Goal: Task Accomplishment & Management: Complete application form

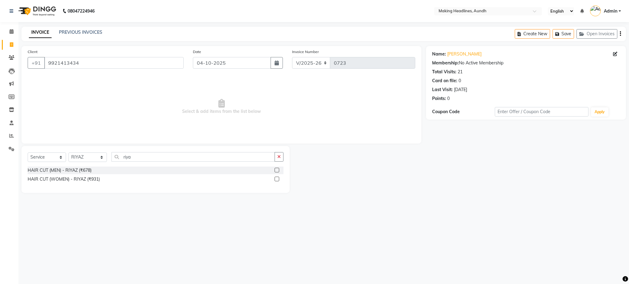
select select "743"
select select "service"
select select "11728"
click at [152, 159] on input "riya" at bounding box center [193, 157] width 163 height 10
type input "r"
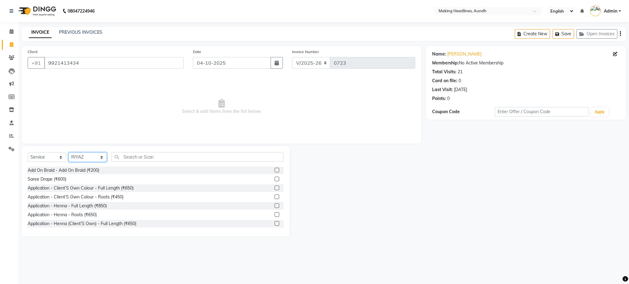
click at [85, 156] on select "Select Stylist ANUH [PERSON_NAME] JOESNA [PERSON_NAME] [PERSON_NAME] SHILPA [PE…" at bounding box center [88, 158] width 38 height 10
select select "63823"
click at [69, 153] on select "Select Stylist ANUH [PERSON_NAME] JOESNA [PERSON_NAME] [PERSON_NAME] SHILPA [PE…" at bounding box center [88, 158] width 38 height 10
click at [150, 159] on input "text" at bounding box center [198, 157] width 172 height 10
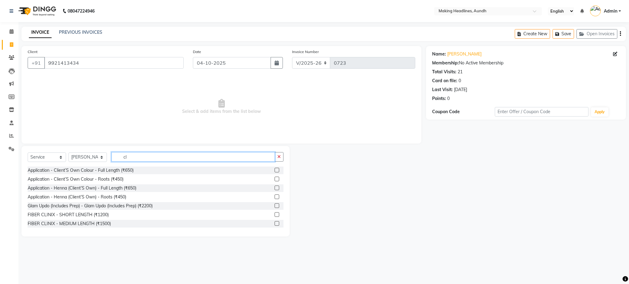
type input "c"
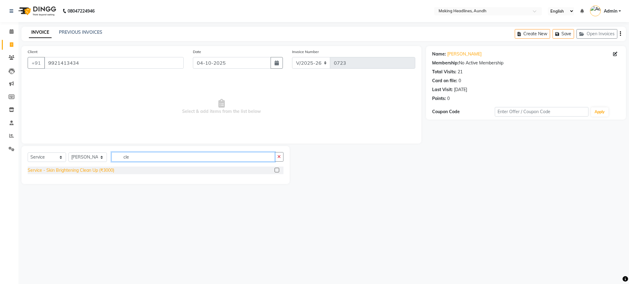
type input "cle"
click at [110, 169] on div "Service - Skin Brightening Clean Up (₹3000)" at bounding box center [71, 170] width 87 height 6
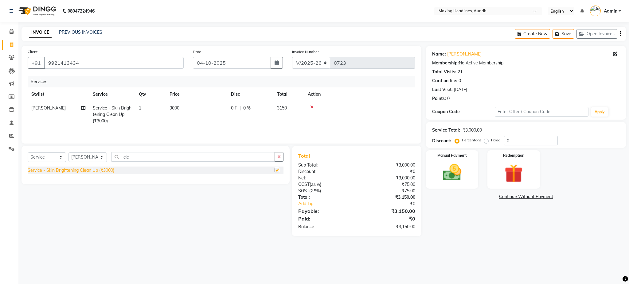
checkbox input "false"
click at [174, 108] on span "3000" at bounding box center [175, 108] width 10 height 6
select select "63823"
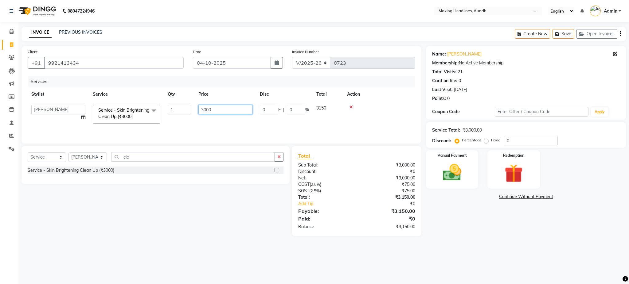
click at [240, 113] on input "3000" at bounding box center [225, 110] width 54 height 10
type input "3"
type input "2500"
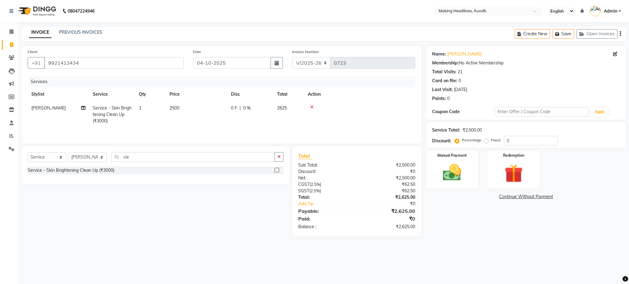
click at [233, 116] on tr "SNEHAL Service - Skin Brightening Clean Up (₹3000) 1 2500 0 F | 0 % 2625" at bounding box center [222, 114] width 388 height 27
click at [138, 160] on input "cle" at bounding box center [193, 157] width 163 height 10
click at [110, 248] on div "08047224946 Select Location × Making Headlines, Aundh English ENGLISH Español ا…" at bounding box center [314, 142] width 629 height 284
click at [159, 161] on input "cle" at bounding box center [193, 157] width 163 height 10
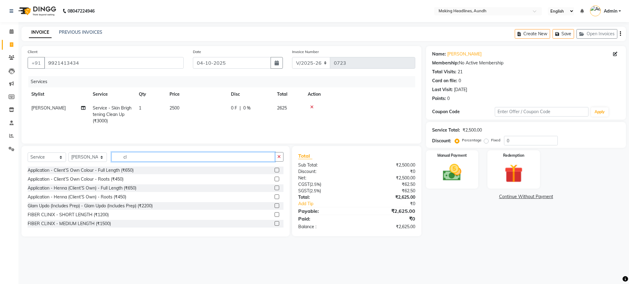
type input "c"
type input "eye"
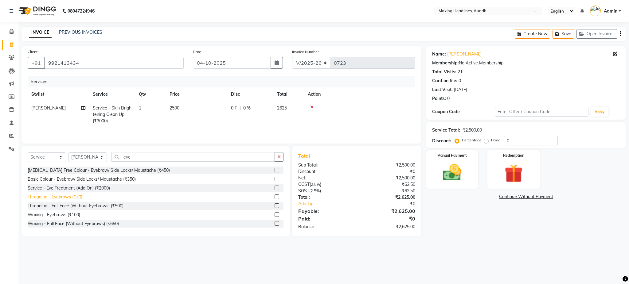
click at [71, 198] on div "Threading - Eyebrows (₹70)" at bounding box center [55, 197] width 55 height 6
checkbox input "false"
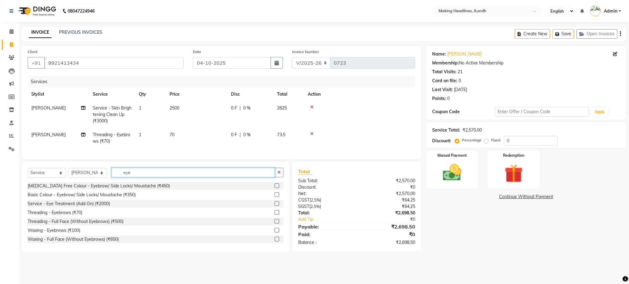
click at [147, 174] on input "eye" at bounding box center [193, 173] width 163 height 10
type input "e"
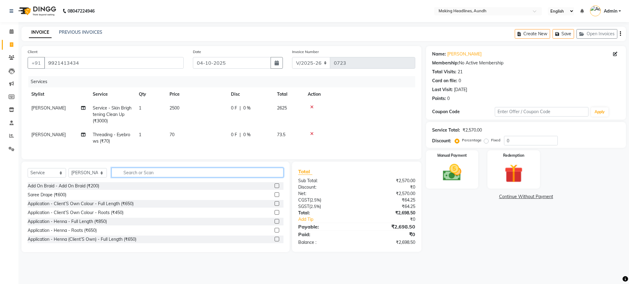
type input "f"
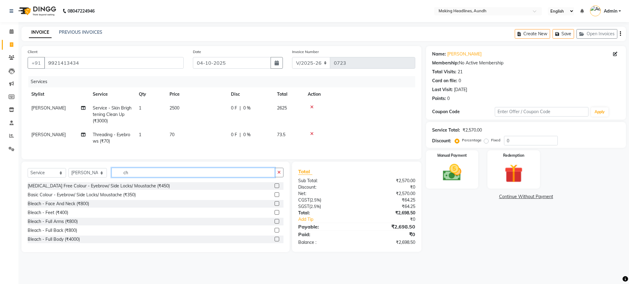
type input "c"
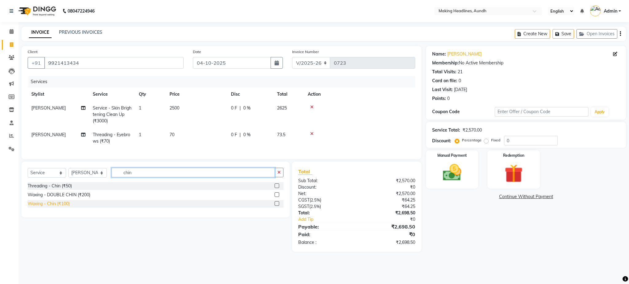
type input "chin"
click at [62, 207] on div "Waxing - Chin (₹100)" at bounding box center [49, 204] width 42 height 6
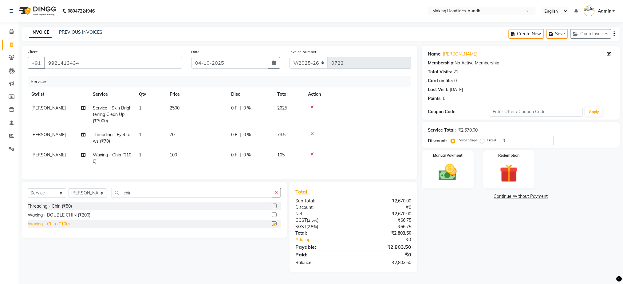
checkbox input "false"
click at [86, 198] on select "Select Stylist ANUH DEEPA FARHAT JOESNA KARAN POOJA PRANAV REKHA RIYAZ SHILPA S…" at bounding box center [88, 194] width 38 height 10
select select "22418"
click at [69, 195] on select "Select Stylist ANUH DEEPA FARHAT JOESNA KARAN POOJA PRANAV REKHA RIYAZ SHILPA S…" at bounding box center [88, 194] width 38 height 10
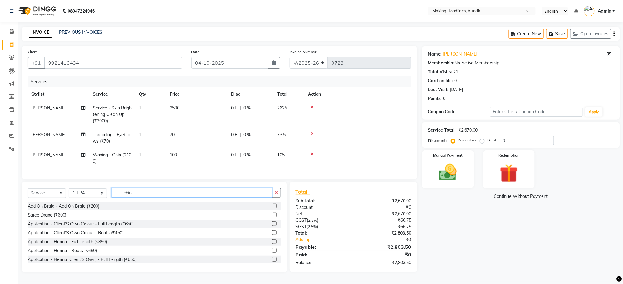
click at [151, 198] on input "chin" at bounding box center [192, 193] width 161 height 10
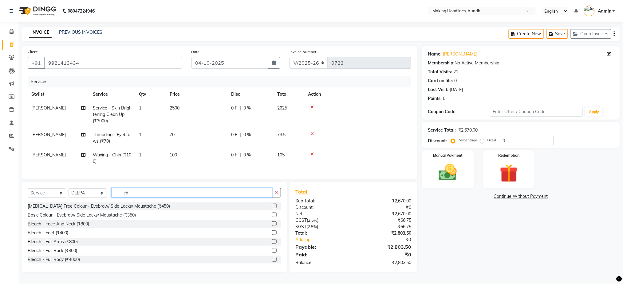
type input "c"
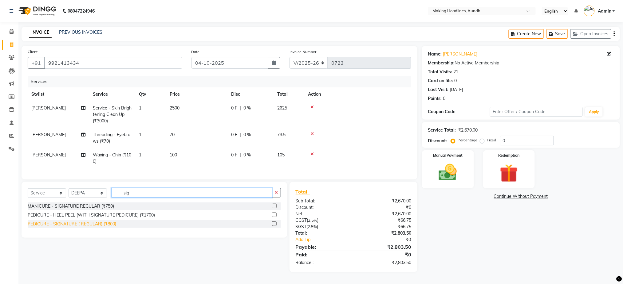
type input "sig"
click at [112, 228] on div "PEDICURE - SIGNATURE ( REGULAR) (₹800)" at bounding box center [72, 224] width 88 height 6
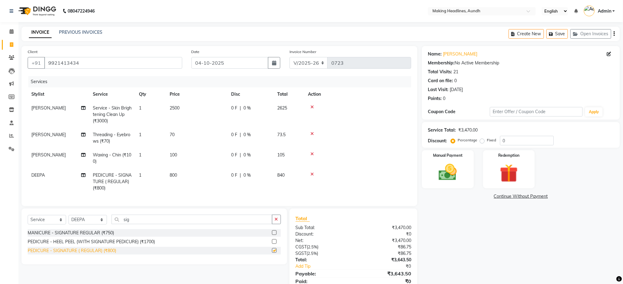
checkbox input "false"
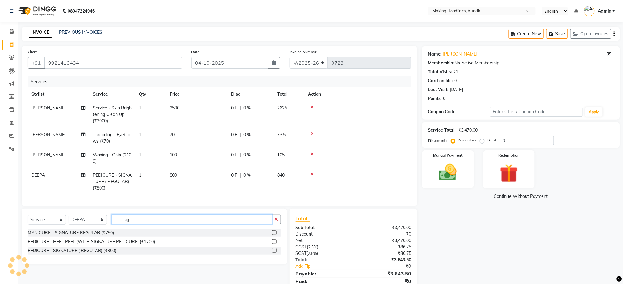
click at [185, 225] on input "sig" at bounding box center [192, 220] width 161 height 10
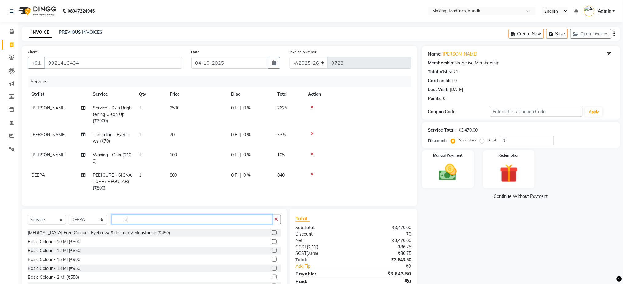
type input "s"
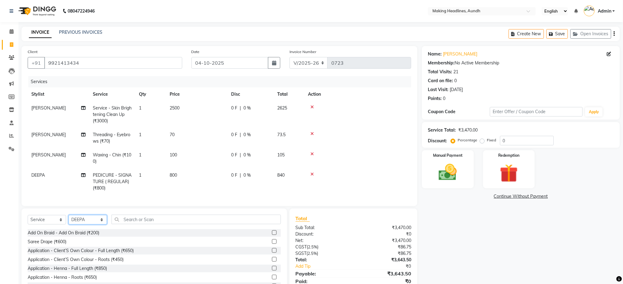
click at [85, 225] on select "Select Stylist ANUH DEEPA FARHAT JOESNA KARAN POOJA PRANAV REKHA RIYAZ SHILPA S…" at bounding box center [88, 220] width 38 height 10
click at [514, 249] on div "Name: Kranti Athalye Membership: No Active Membership Total Visits: 21 Card on …" at bounding box center [523, 172] width 202 height 253
click at [92, 225] on select "Select Stylist ANUH DEEPA FARHAT JOESNA KARAN POOJA PRANAV REKHA RIYAZ SHILPA S…" at bounding box center [88, 220] width 38 height 10
select select "11733"
click at [69, 222] on select "Select Stylist ANUH DEEPA FARHAT JOESNA KARAN POOJA PRANAV REKHA RIYAZ SHILPA S…" at bounding box center [88, 220] width 38 height 10
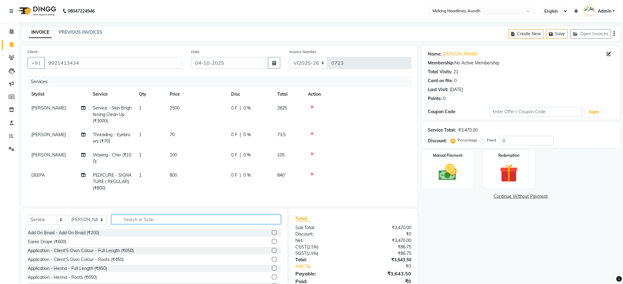
click at [158, 225] on input "text" at bounding box center [196, 220] width 169 height 10
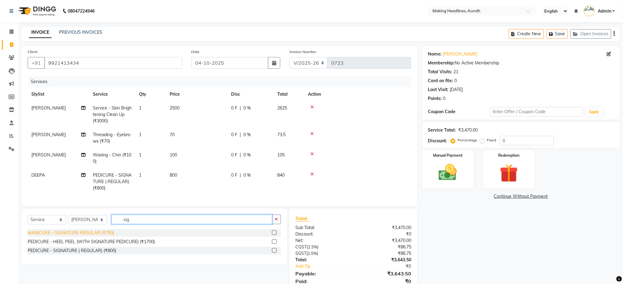
type input "sig"
click at [160, 279] on div "Select Service Product Membership Package Voucher Prepaid Gift Card Select Styl…" at bounding box center [152, 254] width 270 height 90
click at [108, 237] on div "MANICURE - SIGNATURE REGULAR (₹750)" at bounding box center [71, 233] width 86 height 6
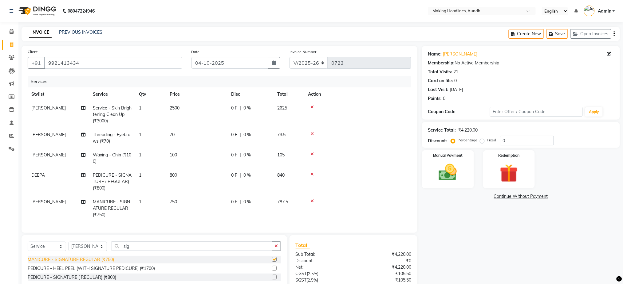
checkbox input "false"
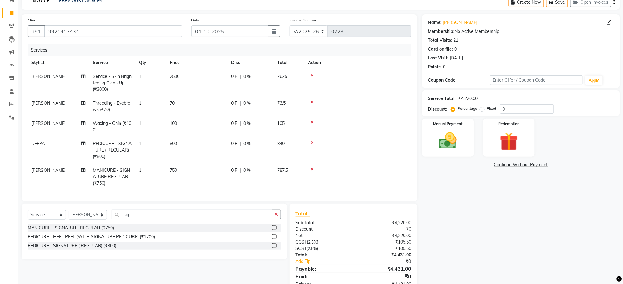
scroll to position [53, 0]
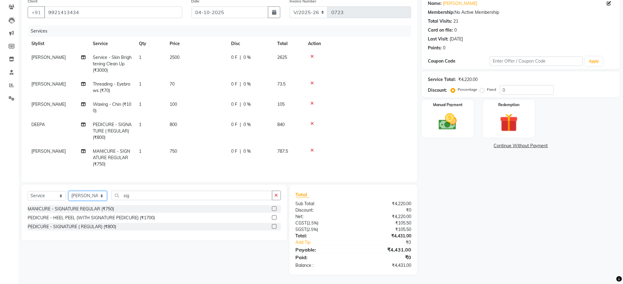
click at [84, 195] on select "Select Stylist ANUH DEEPA FARHAT JOESNA KARAN POOJA PRANAV REKHA RIYAZ SHILPA S…" at bounding box center [88, 196] width 38 height 10
click at [125, 266] on div "Select Service Product Membership Package Voucher Prepaid Gift Card Select Styl…" at bounding box center [152, 230] width 270 height 90
click at [87, 196] on select "Select Stylist ANUH DEEPA FARHAT JOESNA KARAN POOJA PRANAV REKHA RIYAZ SHILPA S…" at bounding box center [88, 196] width 38 height 10
select select "11728"
click at [69, 192] on select "Select Stylist ANUH DEEPA FARHAT JOESNA KARAN POOJA PRANAV REKHA RIYAZ SHILPA S…" at bounding box center [88, 196] width 38 height 10
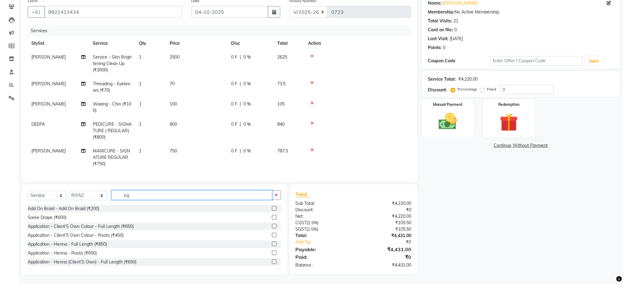
click at [149, 195] on input "sig" at bounding box center [192, 196] width 161 height 10
type input "s"
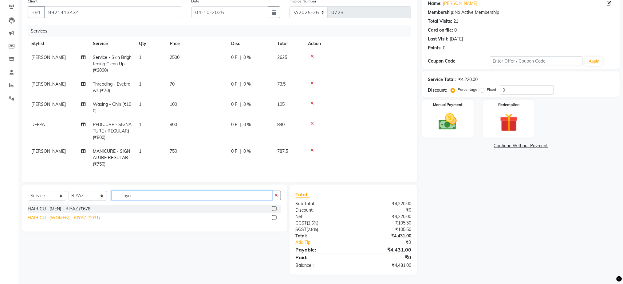
type input "riya"
click at [92, 220] on div "HAIR CUT (WOMEN) - RIYAZ (₹931)" at bounding box center [64, 218] width 72 height 6
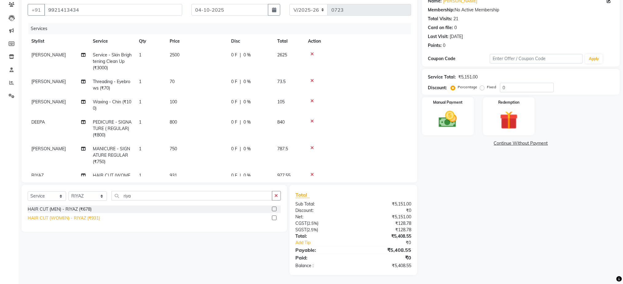
click at [92, 220] on div "HAIR CUT (WOMEN) - RIYAZ (₹931)" at bounding box center [64, 218] width 72 height 6
checkbox input "false"
click at [411, 148] on div "Client +91 9921413434 Date 04-10-2025 Invoice Number V/2025 V/2025-26 0723 Serv…" at bounding box center [220, 88] width 396 height 190
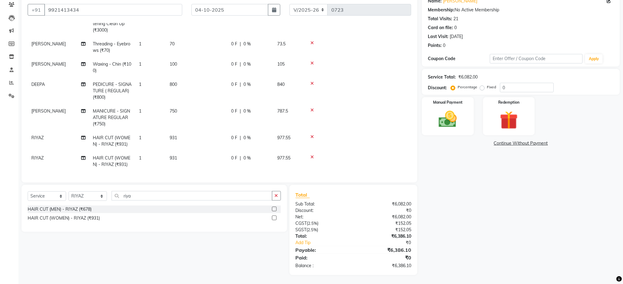
scroll to position [44, 0]
click at [312, 135] on icon at bounding box center [311, 137] width 3 height 4
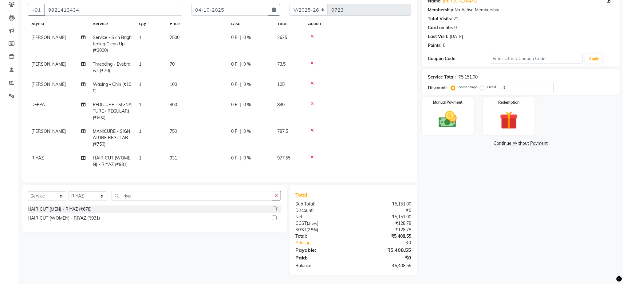
scroll to position [23, 0]
click at [176, 155] on span "931" at bounding box center [173, 158] width 7 height 6
select select "11728"
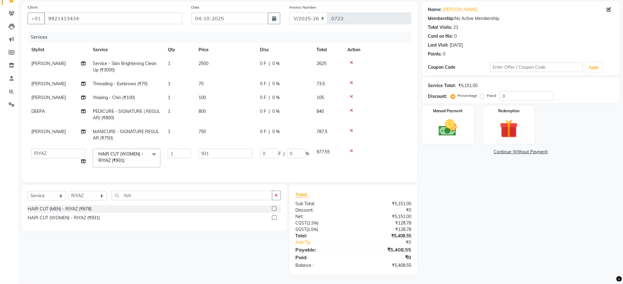
scroll to position [0, 0]
click at [215, 150] on input "931" at bounding box center [225, 154] width 54 height 10
type input "9"
type input "1100"
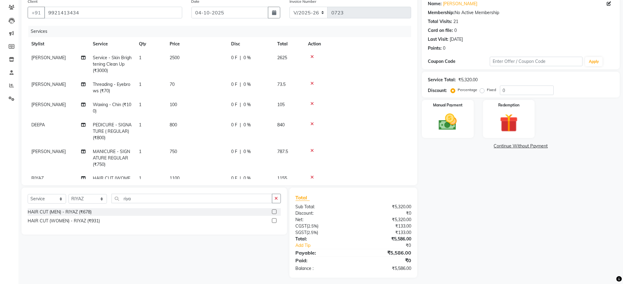
click at [206, 161] on tbody "SNEHAL Service - Skin Brightening Clean Up (₹3000) 1 2500 0 F | 0 % 2625 SNEHAL…" at bounding box center [219, 121] width 383 height 141
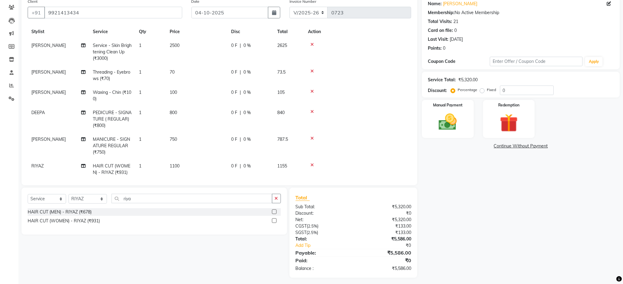
scroll to position [23, 0]
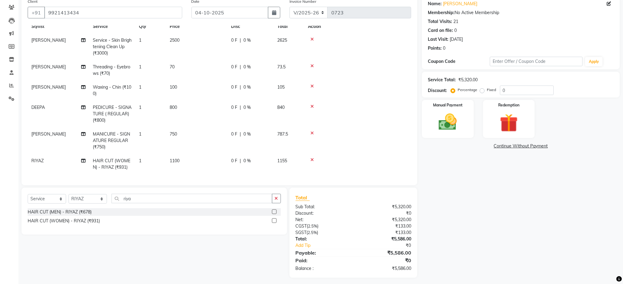
click at [177, 158] on span "1100" at bounding box center [175, 161] width 10 height 6
select select "11728"
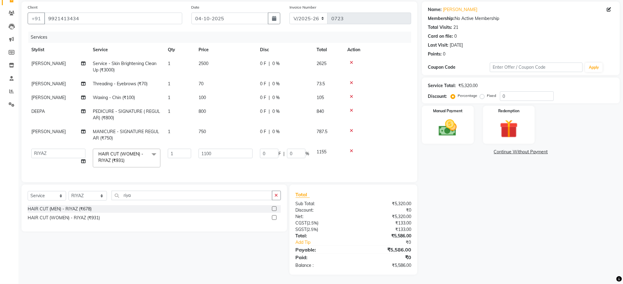
scroll to position [0, 0]
click at [204, 150] on input "1100" at bounding box center [225, 154] width 54 height 10
type input "964"
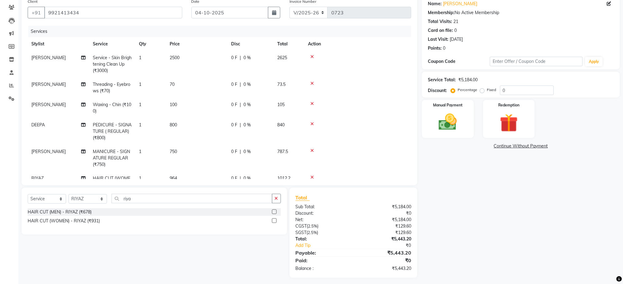
click at [210, 155] on tbody "SNEHAL Service - Skin Brightening Clean Up (₹3000) 1 2500 0 F | 0 % 2625 SNEHAL…" at bounding box center [219, 121] width 383 height 141
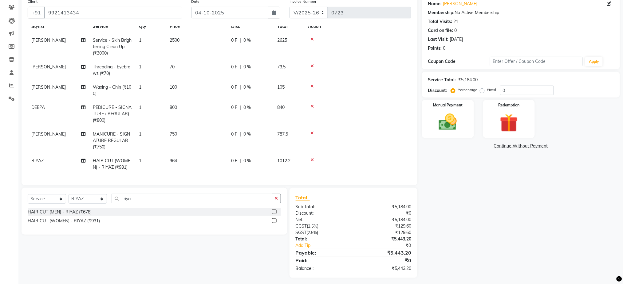
click at [177, 158] on span "964" at bounding box center [173, 161] width 7 height 6
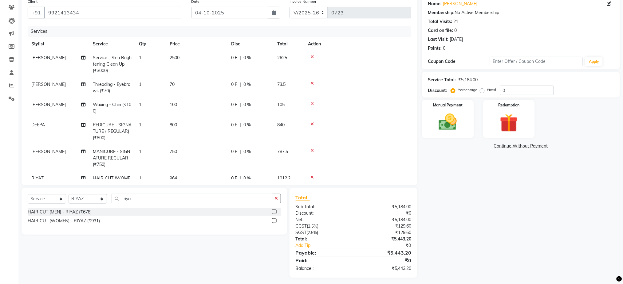
select select "11728"
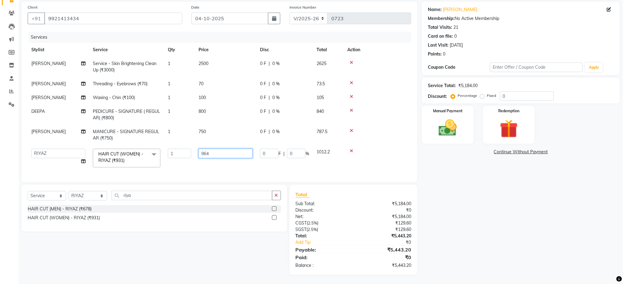
click at [204, 149] on input "964" at bounding box center [225, 154] width 54 height 10
type input "1000"
click at [207, 158] on tbody "SNEHAL Service - Skin Brightening Clean Up (₹3000) 1 2500 0 F | 0 % 2625 SNEHAL…" at bounding box center [219, 114] width 383 height 115
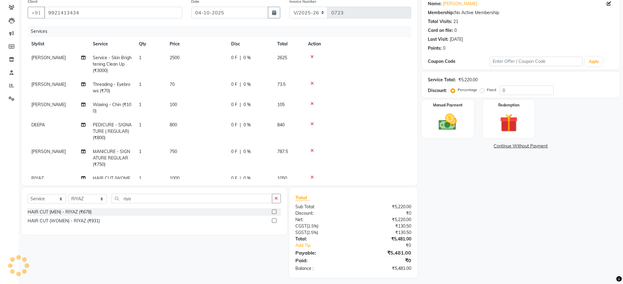
scroll to position [16, 0]
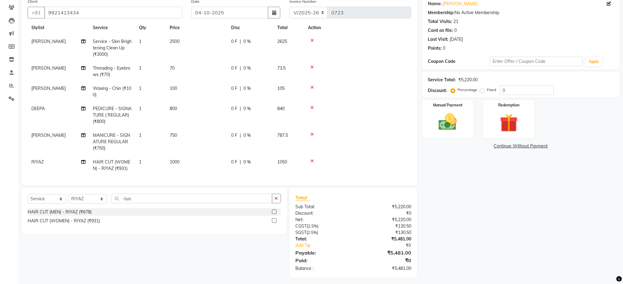
click at [183, 163] on td "1000" at bounding box center [196, 165] width 61 height 20
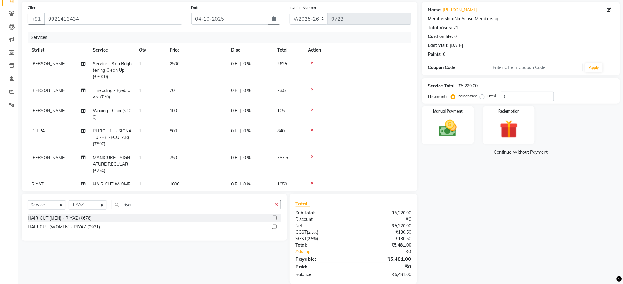
select select "11728"
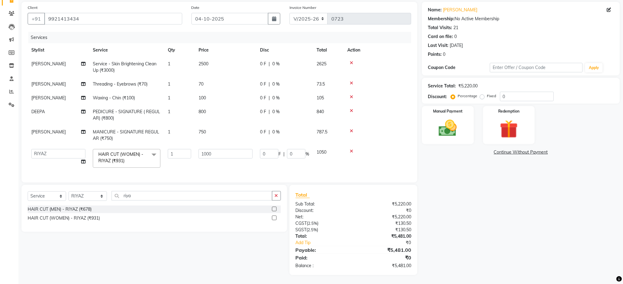
scroll to position [50, 0]
click at [209, 151] on input "1000" at bounding box center [225, 154] width 54 height 10
type input "1050"
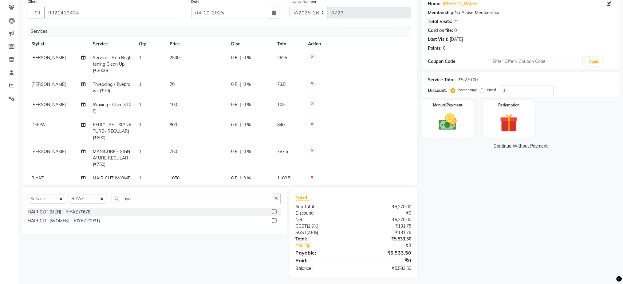
click at [203, 162] on tbody "SNEHAL Service - Skin Brightening Clean Up (₹3000) 1 2500 0 F | 0 % 2625 SNEHAL…" at bounding box center [219, 121] width 383 height 141
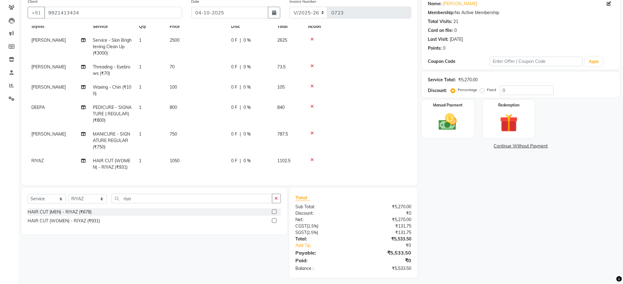
click at [176, 158] on span "1050" at bounding box center [175, 161] width 10 height 6
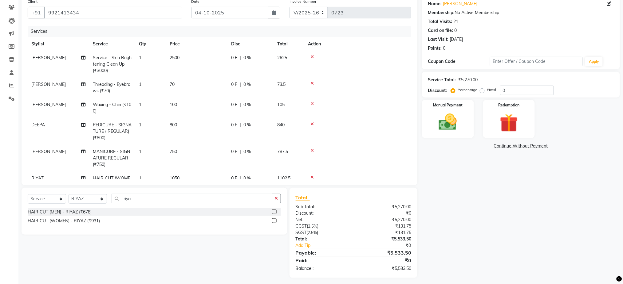
select select "11728"
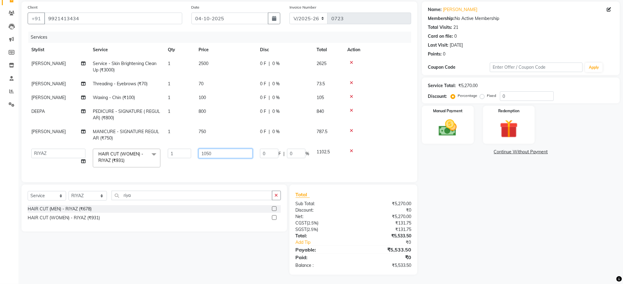
click at [221, 149] on input "1050" at bounding box center [225, 154] width 54 height 10
type input "1049"
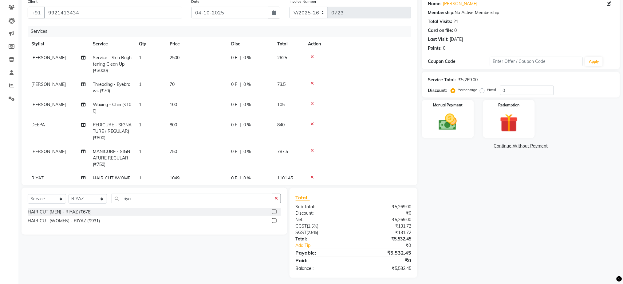
click at [227, 164] on tbody "SNEHAL Service - Skin Brightening Clean Up (₹3000) 1 2500 0 F | 0 % 2625 SNEHAL…" at bounding box center [219, 121] width 383 height 141
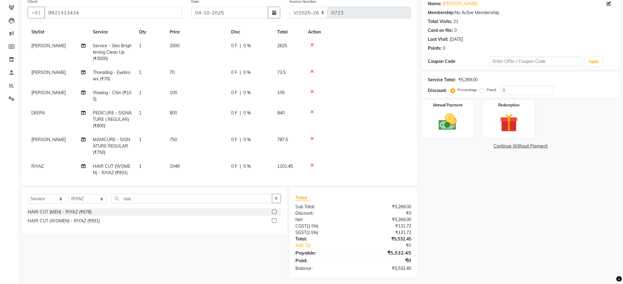
scroll to position [23, 0]
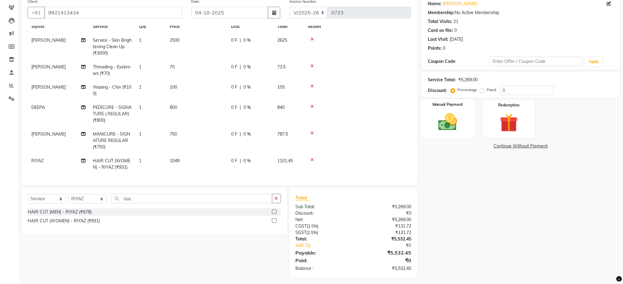
click at [442, 121] on img at bounding box center [447, 123] width 31 height 22
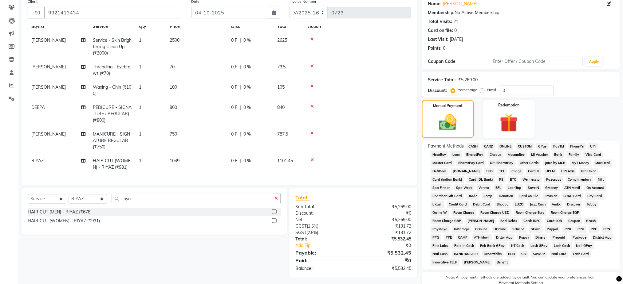
click at [488, 146] on span "CARD" at bounding box center [488, 146] width 13 height 7
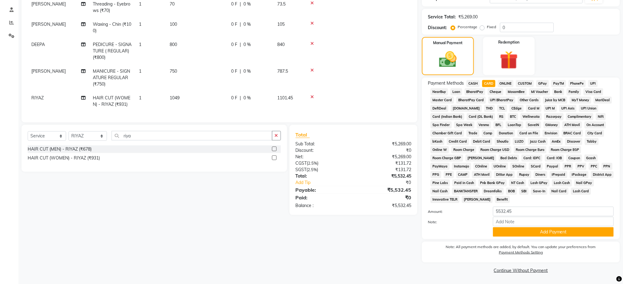
scroll to position [114, 0]
click at [551, 230] on button "Add Payment" at bounding box center [553, 232] width 121 height 10
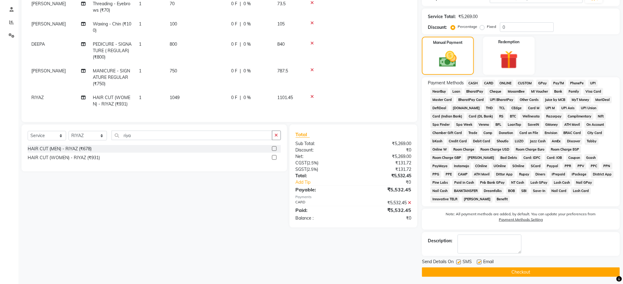
click at [515, 272] on button "Checkout" at bounding box center [521, 273] width 198 height 10
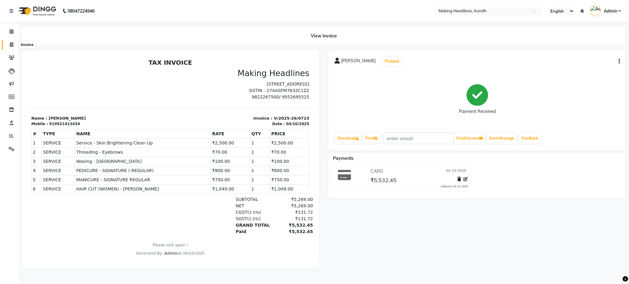
click at [6, 44] on span at bounding box center [11, 44] width 11 height 7
select select "service"
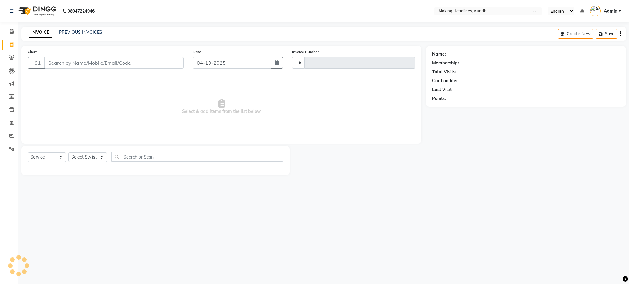
type input "0724"
select select "743"
click at [68, 62] on input "Client" at bounding box center [113, 63] width 139 height 12
type input "s"
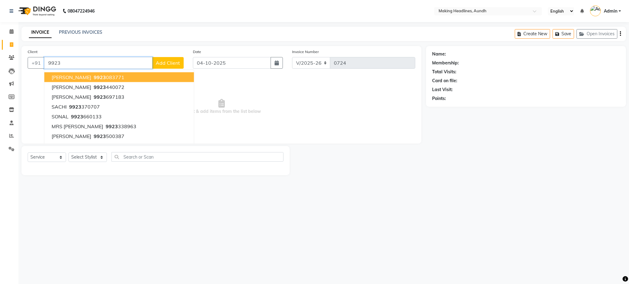
click at [77, 62] on input "9923" at bounding box center [98, 63] width 108 height 12
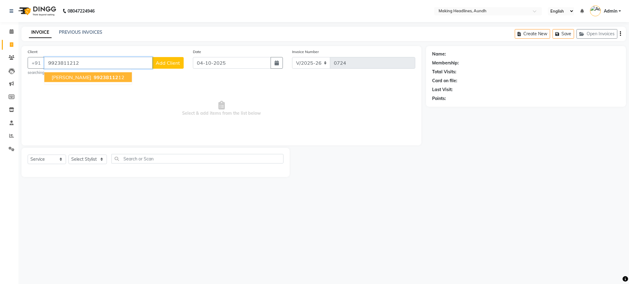
type input "9923811212"
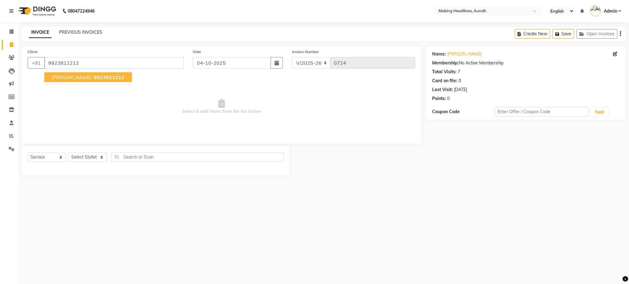
click at [70, 76] on span "SMITA SHITOLE" at bounding box center [72, 77] width 40 height 6
click at [89, 159] on select "Select Stylist ANUH DEEPA FARHAT JOESNA KARAN POOJA PRANAV REKHA RIYAZ SHILPA S…" at bounding box center [88, 158] width 38 height 10
select select "63823"
click at [69, 153] on select "Select Stylist ANUH DEEPA FARHAT JOESNA KARAN POOJA PRANAV REKHA RIYAZ SHILPA S…" at bounding box center [88, 158] width 38 height 10
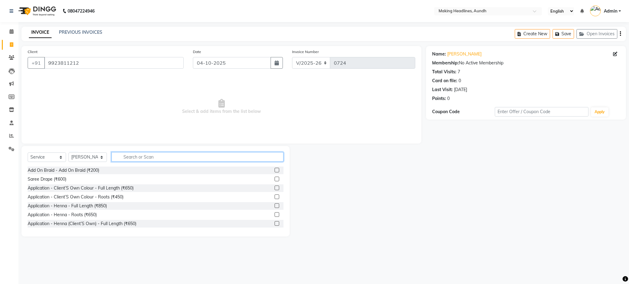
click at [133, 160] on input "text" at bounding box center [198, 157] width 172 height 10
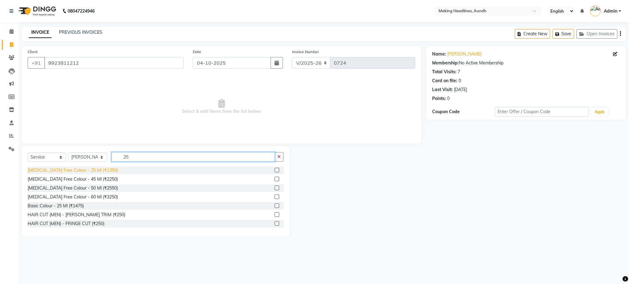
type input "25"
click at [99, 170] on div "Ammonia Free Colour - 25 Ml (₹1350)" at bounding box center [73, 170] width 90 height 6
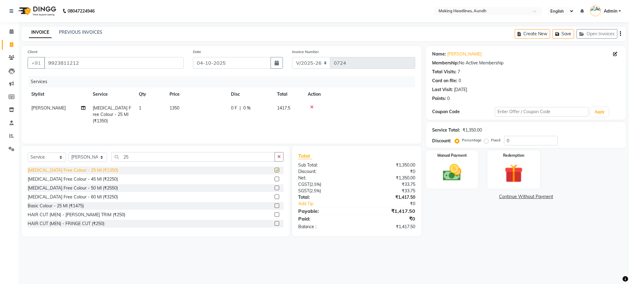
checkbox input "false"
click at [173, 106] on span "1350" at bounding box center [175, 108] width 10 height 6
select select "63823"
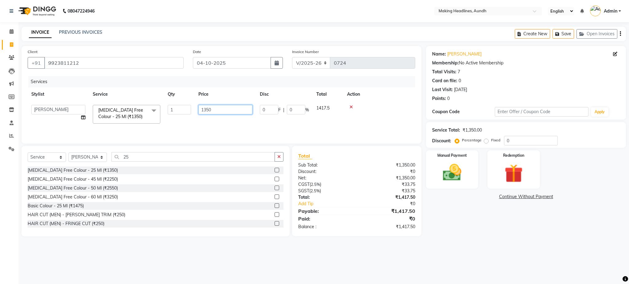
click at [217, 111] on input "1350" at bounding box center [225, 110] width 54 height 10
type input "1"
type input "1250"
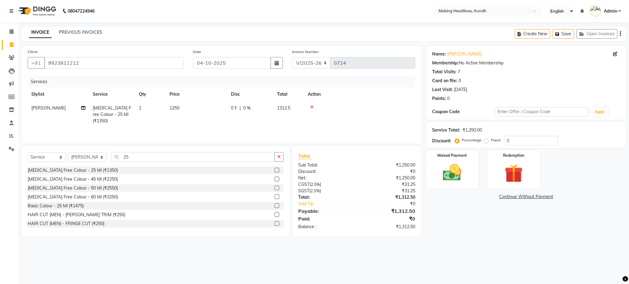
click at [217, 118] on td "1250" at bounding box center [196, 114] width 61 height 27
select select "63823"
click at [623, 34] on div "Create New Save Open Invoices" at bounding box center [570, 34] width 111 height 14
click at [456, 180] on img at bounding box center [452, 173] width 31 height 22
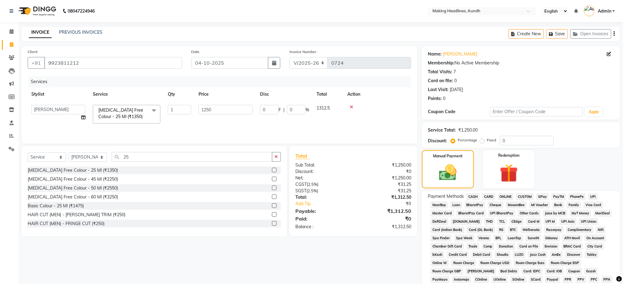
click at [591, 197] on span "UPI" at bounding box center [593, 197] width 10 height 7
click at [620, 233] on div "Name: Smita Shitole Membership: No Active Membership Total Visits: 7 Card on fi…" at bounding box center [523, 217] width 202 height 343
click at [622, 233] on div "Name: Smita Shitole Membership: No Active Membership Total Visits: 7 Card on fi…" at bounding box center [523, 217] width 202 height 343
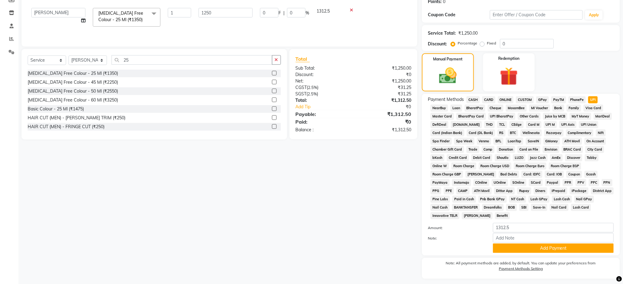
scroll to position [114, 0]
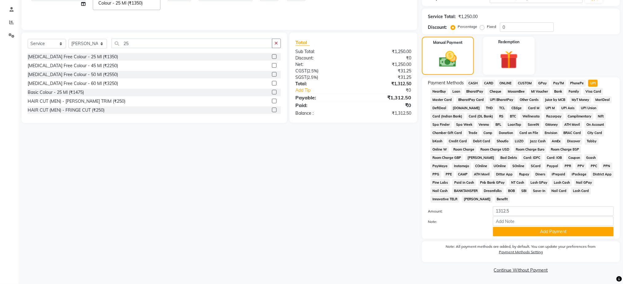
click at [578, 226] on div "Note:" at bounding box center [520, 222] width 195 height 10
click at [573, 230] on button "Add Payment" at bounding box center [553, 232] width 121 height 10
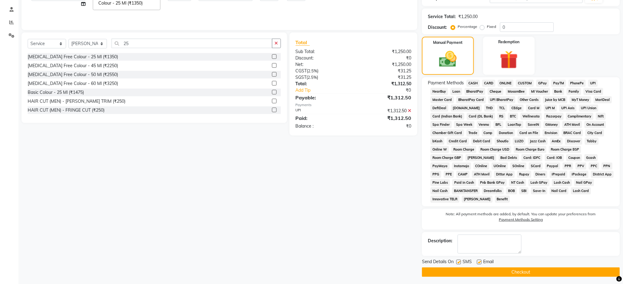
click at [528, 272] on button "Checkout" at bounding box center [521, 273] width 198 height 10
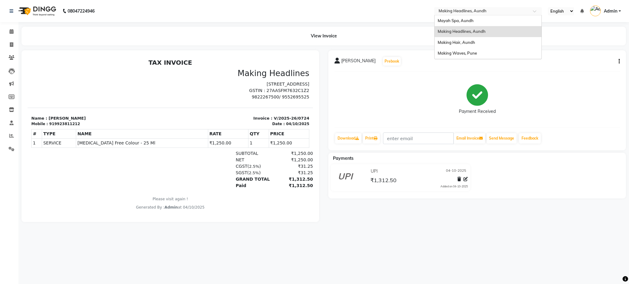
click at [464, 11] on input "text" at bounding box center [481, 12] width 89 height 6
click at [459, 19] on span "Mayah Spa, Aundh" at bounding box center [456, 20] width 36 height 5
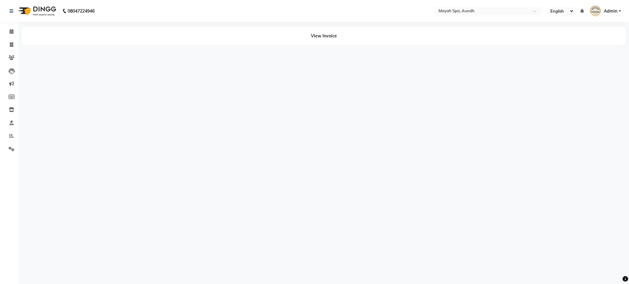
click at [35, 63] on div "08047224946 Select Location × Mayah Spa, Aundh English ENGLISH Español العربية …" at bounding box center [314, 142] width 629 height 284
click at [11, 45] on icon at bounding box center [11, 44] width 3 height 5
select select "761"
select select "service"
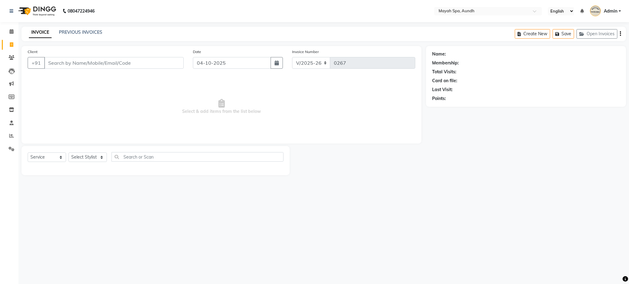
drag, startPoint x: 11, startPoint y: 45, endPoint x: 141, endPoint y: 108, distance: 144.1
click at [141, 108] on span "Select & add items from the list below" at bounding box center [222, 106] width 388 height 61
click at [70, 32] on link "PREVIOUS INVOICES" at bounding box center [80, 32] width 43 height 6
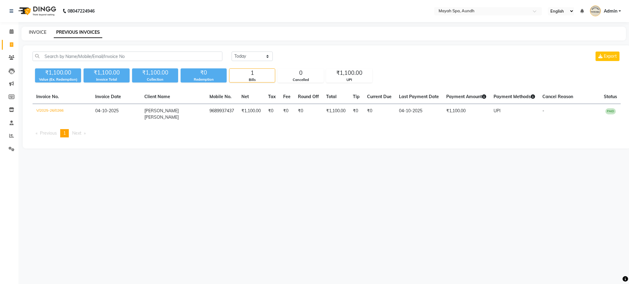
click at [41, 32] on link "INVOICE" at bounding box center [38, 32] width 18 height 6
select select "service"
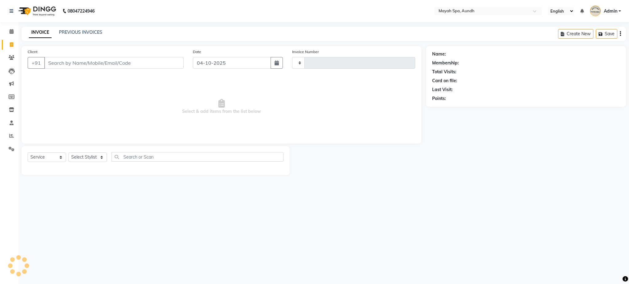
type input "0267"
select select "761"
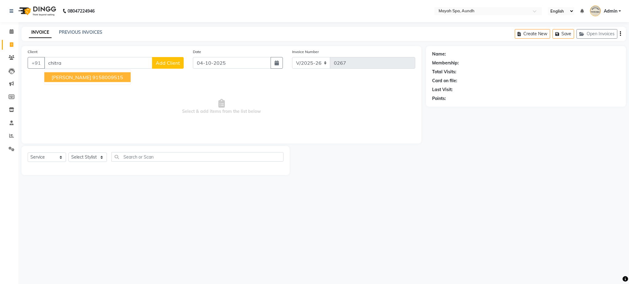
click at [89, 81] on button "CHITRA MEHBUBANI 9158009515" at bounding box center [87, 77] width 86 height 10
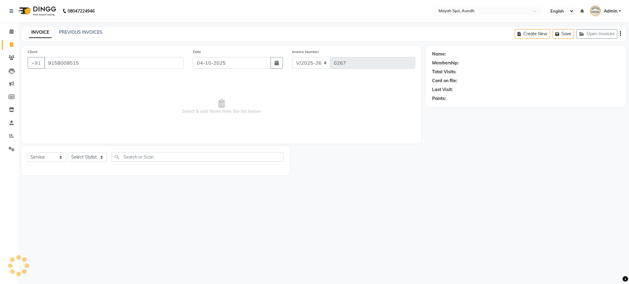
type input "9158009515"
click at [91, 160] on select "Select Stylist Anuh DEEPA Farhat Joesna Joesna KARAN Pooja Pranav REKHA Riyaz S…" at bounding box center [88, 158] width 38 height 10
select select "12385"
click at [69, 153] on select "Select Stylist Anuh DEEPA Farhat Joesna Joesna KARAN Pooja Pranav REKHA Riyaz S…" at bounding box center [88, 158] width 38 height 10
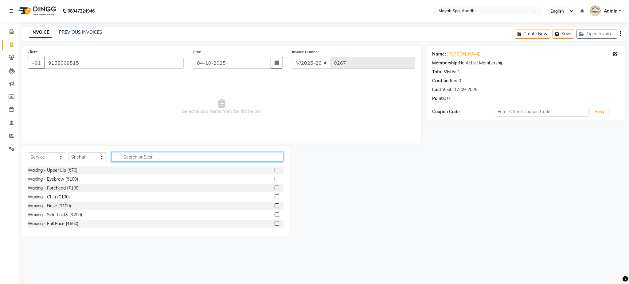
click at [147, 157] on input "text" at bounding box center [198, 157] width 172 height 10
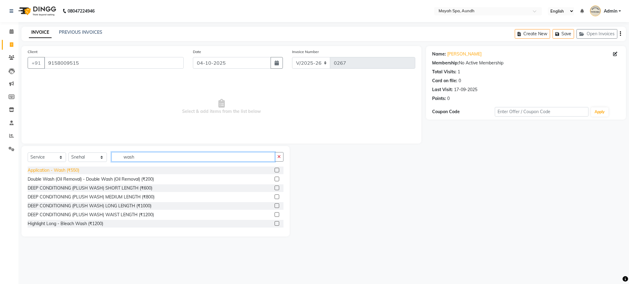
type input "wash"
click at [52, 167] on div "Application - Wash (₹550)" at bounding box center [54, 170] width 52 height 6
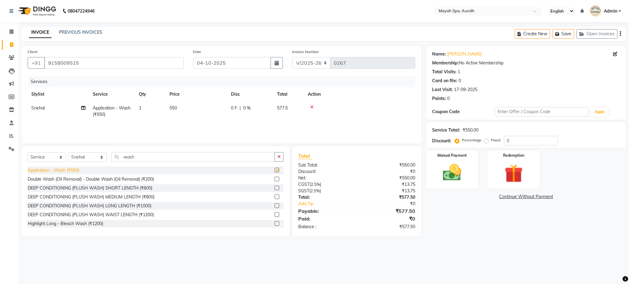
checkbox input "false"
click at [620, 34] on icon "button" at bounding box center [620, 34] width 1 height 0
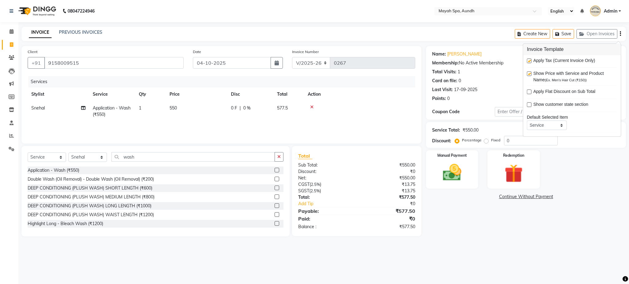
click at [527, 60] on label at bounding box center [529, 61] width 5 height 5
click at [527, 60] on input "checkbox" at bounding box center [529, 61] width 4 height 4
checkbox input "false"
click at [473, 165] on div "Manual Payment" at bounding box center [452, 170] width 54 height 40
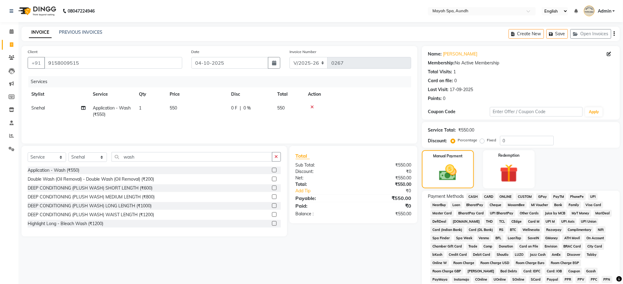
click at [490, 195] on span "CARD" at bounding box center [488, 197] width 13 height 7
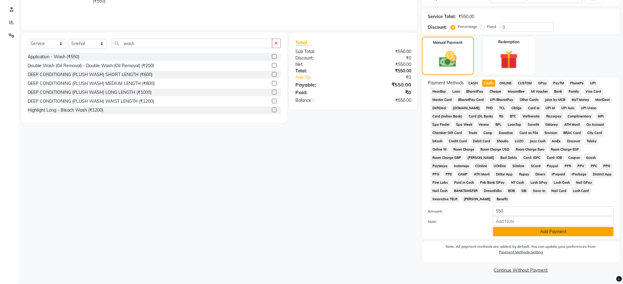
click at [571, 230] on button "Add Payment" at bounding box center [553, 232] width 121 height 10
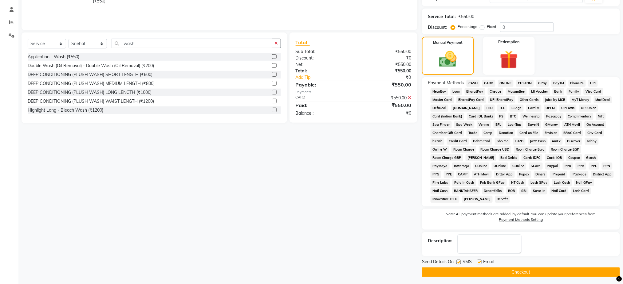
click at [512, 272] on button "Checkout" at bounding box center [521, 273] width 198 height 10
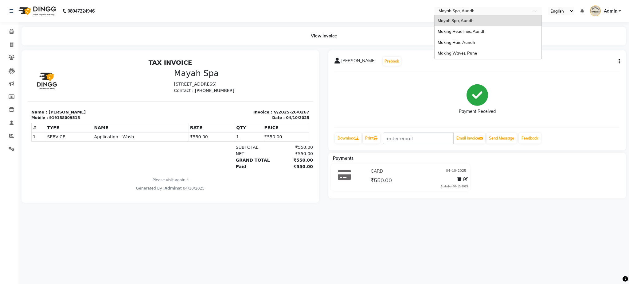
click at [467, 12] on input "text" at bounding box center [481, 12] width 89 height 6
click at [449, 42] on span "Making Hair, Aundh" at bounding box center [456, 42] width 37 height 5
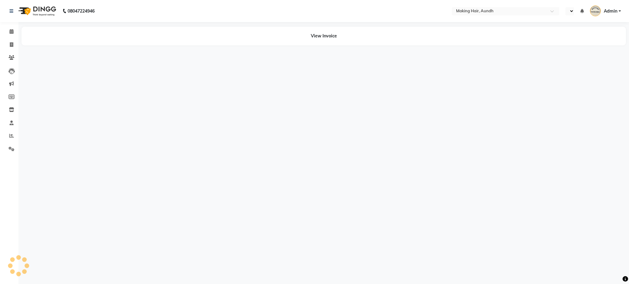
select select "en"
click at [12, 46] on icon at bounding box center [11, 44] width 3 height 5
select select "760"
select select "service"
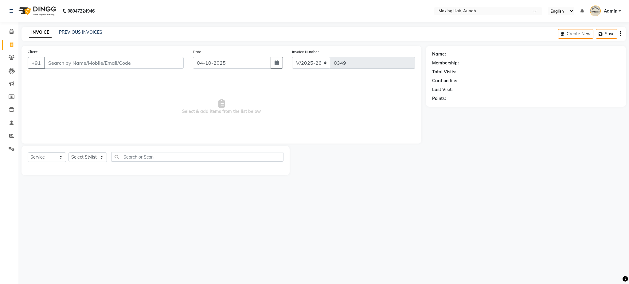
click at [100, 67] on input "Client" at bounding box center [113, 63] width 139 height 12
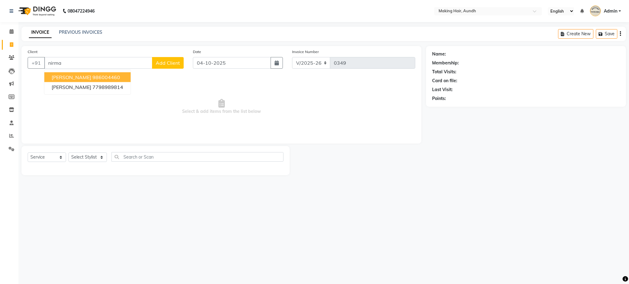
click at [101, 63] on input "nirma" at bounding box center [98, 63] width 108 height 12
type input "n"
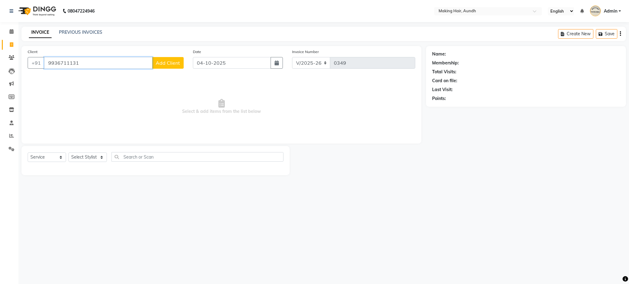
type input "9936711131"
click at [162, 59] on button "Add Client" at bounding box center [168, 63] width 32 height 12
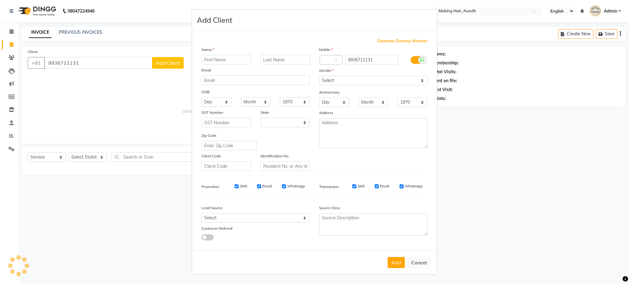
select select "22"
click at [218, 57] on input "text" at bounding box center [227, 60] width 50 height 10
type input "n"
type input "Nirmala"
type input "saudekar"
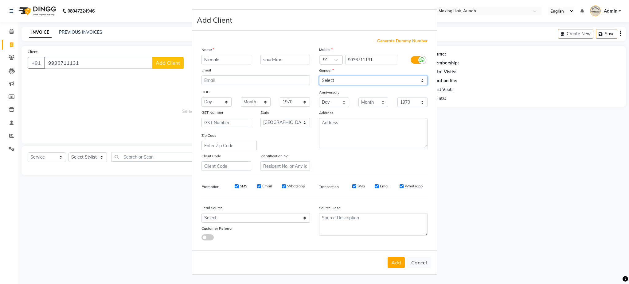
click at [337, 81] on select "Select [DEMOGRAPHIC_DATA] [DEMOGRAPHIC_DATA] Other Prefer Not To Say" at bounding box center [373, 81] width 108 height 10
select select "[DEMOGRAPHIC_DATA]"
click at [319, 76] on select "Select [DEMOGRAPHIC_DATA] [DEMOGRAPHIC_DATA] Other Prefer Not To Say" at bounding box center [373, 81] width 108 height 10
click at [395, 261] on button "Add" at bounding box center [396, 262] width 17 height 11
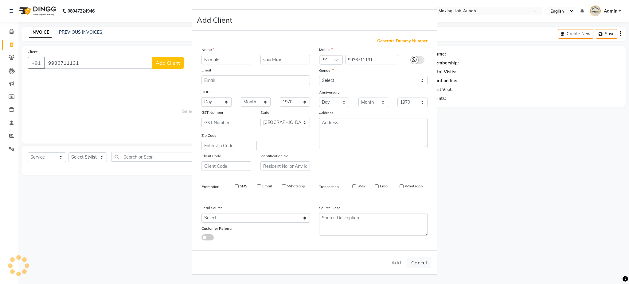
select select
select select "null"
select select
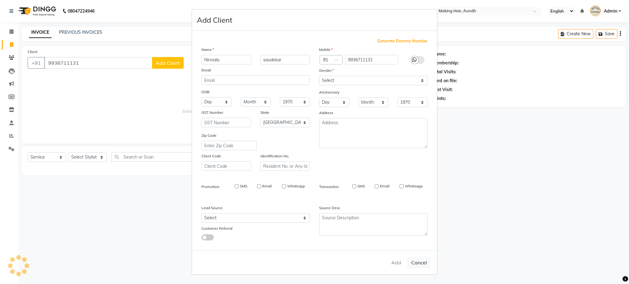
select select
checkbox input "false"
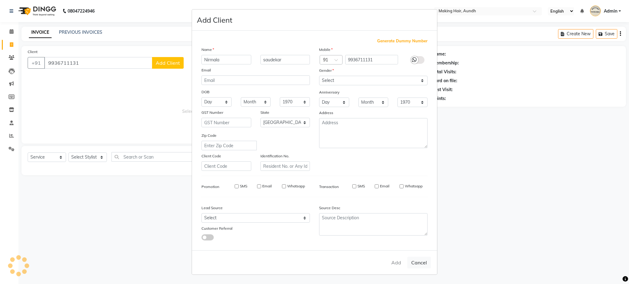
checkbox input "false"
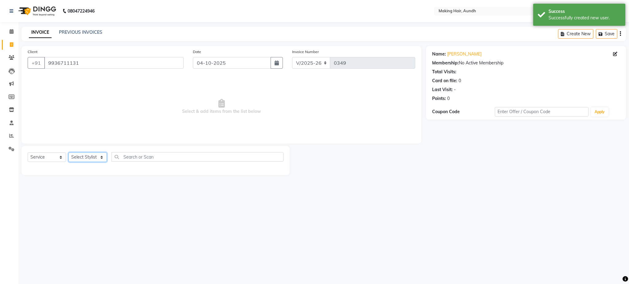
click at [83, 160] on select "Select Stylist [PERSON_NAME] [PERSON_NAME] [PERSON_NAME] Joesna [PERSON_NAME] […" at bounding box center [88, 158] width 38 height 10
select select "12376"
click at [69, 153] on select "Select Stylist [PERSON_NAME] [PERSON_NAME] [PERSON_NAME] Joesna [PERSON_NAME] […" at bounding box center [88, 158] width 38 height 10
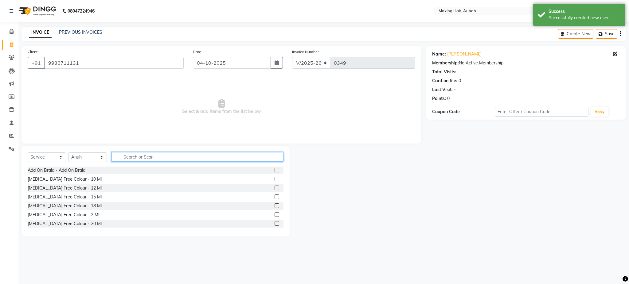
click at [127, 156] on input "text" at bounding box center [198, 157] width 172 height 10
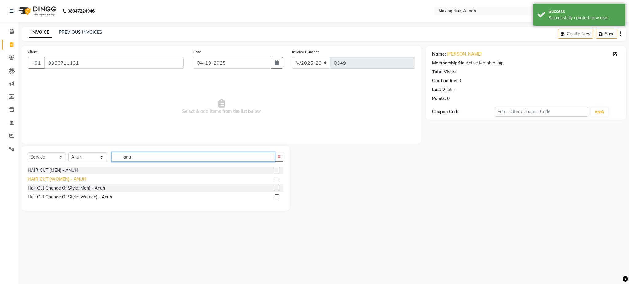
type input "anu"
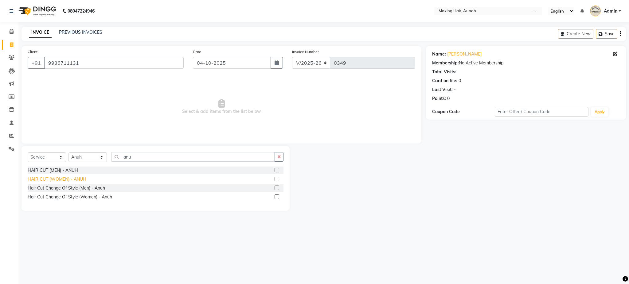
click at [76, 179] on div "HAIR CUT (WOMEN) - ANUH" at bounding box center [57, 179] width 59 height 6
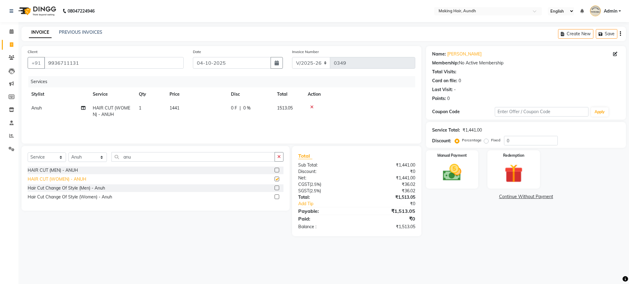
checkbox input "false"
click at [172, 108] on span "1441" at bounding box center [175, 108] width 10 height 6
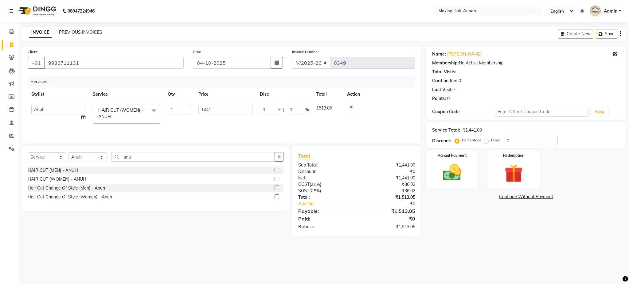
click at [238, 115] on td "1441" at bounding box center [225, 114] width 61 height 26
click at [239, 110] on input "1441" at bounding box center [225, 110] width 54 height 10
type input "1"
type input "1700"
click at [230, 128] on div "Services Stylist Service Qty Price Disc Total Action Anuh HAIR CUT (WOMEN) - AN…" at bounding box center [222, 106] width 388 height 61
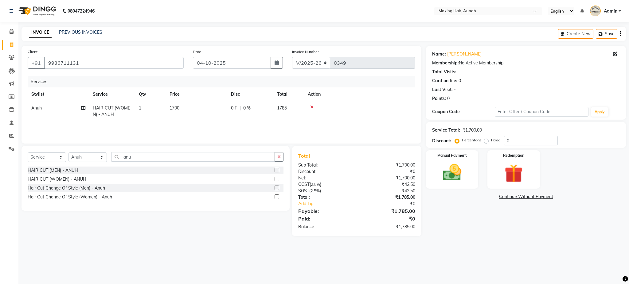
click at [621, 34] on icon "button" at bounding box center [620, 34] width 1 height 0
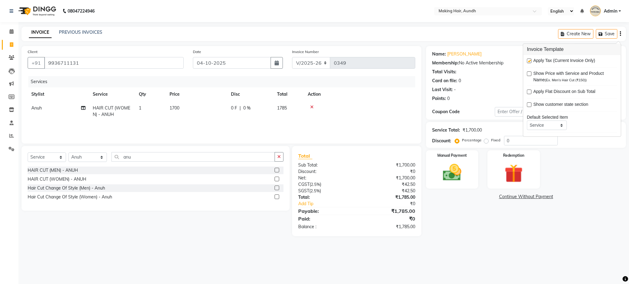
click at [530, 61] on label at bounding box center [529, 61] width 5 height 5
click at [530, 61] on input "checkbox" at bounding box center [529, 61] width 4 height 4
checkbox input "false"
click at [469, 166] on div "Manual Payment" at bounding box center [452, 170] width 54 height 40
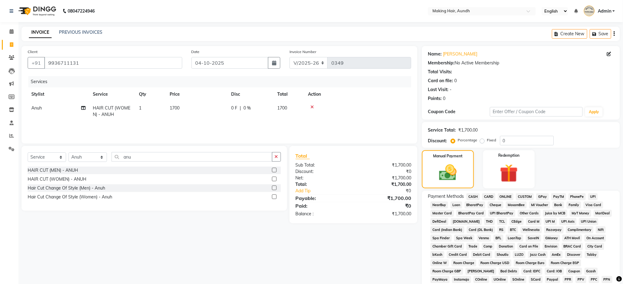
click at [489, 195] on span "CARD" at bounding box center [488, 197] width 13 height 7
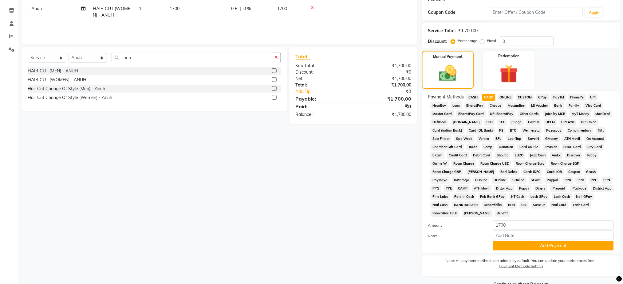
scroll to position [114, 0]
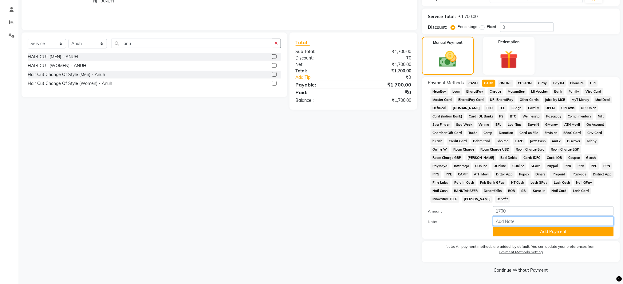
click at [605, 224] on input "Note:" at bounding box center [553, 222] width 121 height 10
click at [552, 234] on button "Add Payment" at bounding box center [553, 232] width 121 height 10
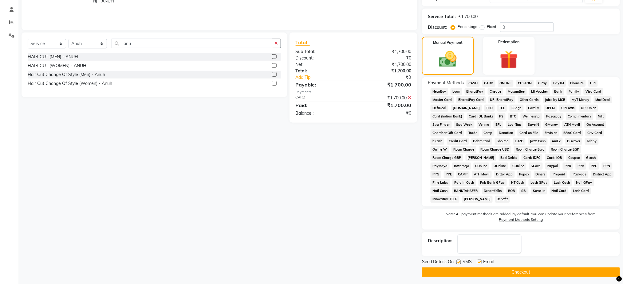
click at [522, 273] on button "Checkout" at bounding box center [521, 273] width 198 height 10
